Goal: Check status: Check status

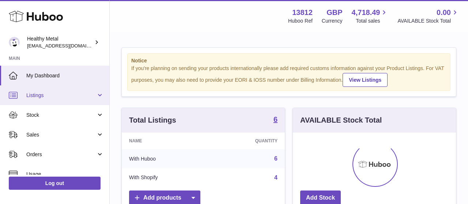
scroll to position [114, 163]
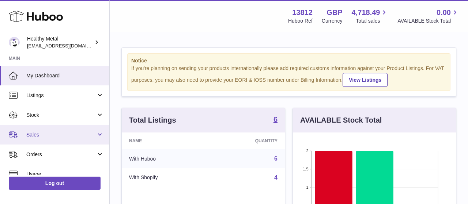
click at [41, 132] on span "Sales" at bounding box center [61, 135] width 70 height 7
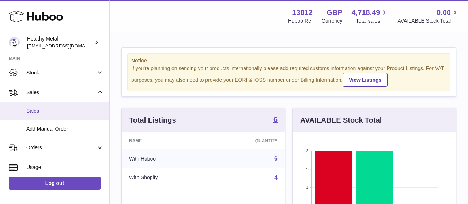
click at [37, 114] on span "Sales" at bounding box center [65, 111] width 78 height 7
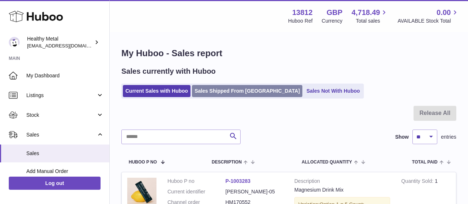
click at [217, 94] on link "Sales Shipped From [GEOGRAPHIC_DATA]" at bounding box center [247, 91] width 110 height 12
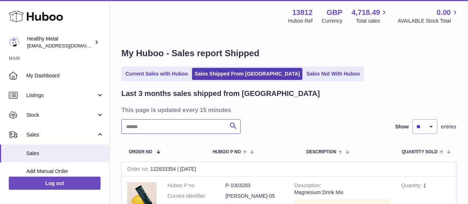
click at [171, 125] on input "text" at bounding box center [180, 127] width 119 height 15
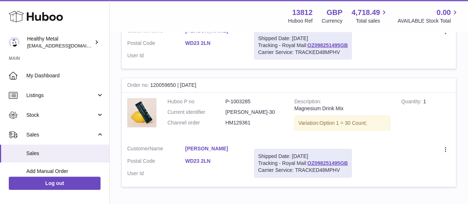
scroll to position [190, 0]
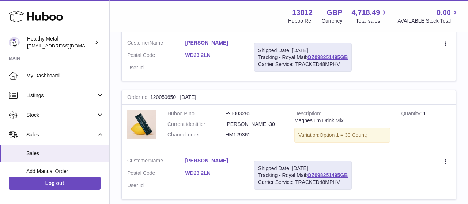
type input "********"
drag, startPoint x: 313, startPoint y: 56, endPoint x: 361, endPoint y: 60, distance: 48.4
click at [357, 60] on td "Shipped Date: 30th Jun 2025 Tracking - Royal Mail: OZ098251495GB Carrier Servic…" at bounding box center [303, 57] width 109 height 47
copy div "OZ098251495GB"
